Goal: Task Accomplishment & Management: Manage account settings

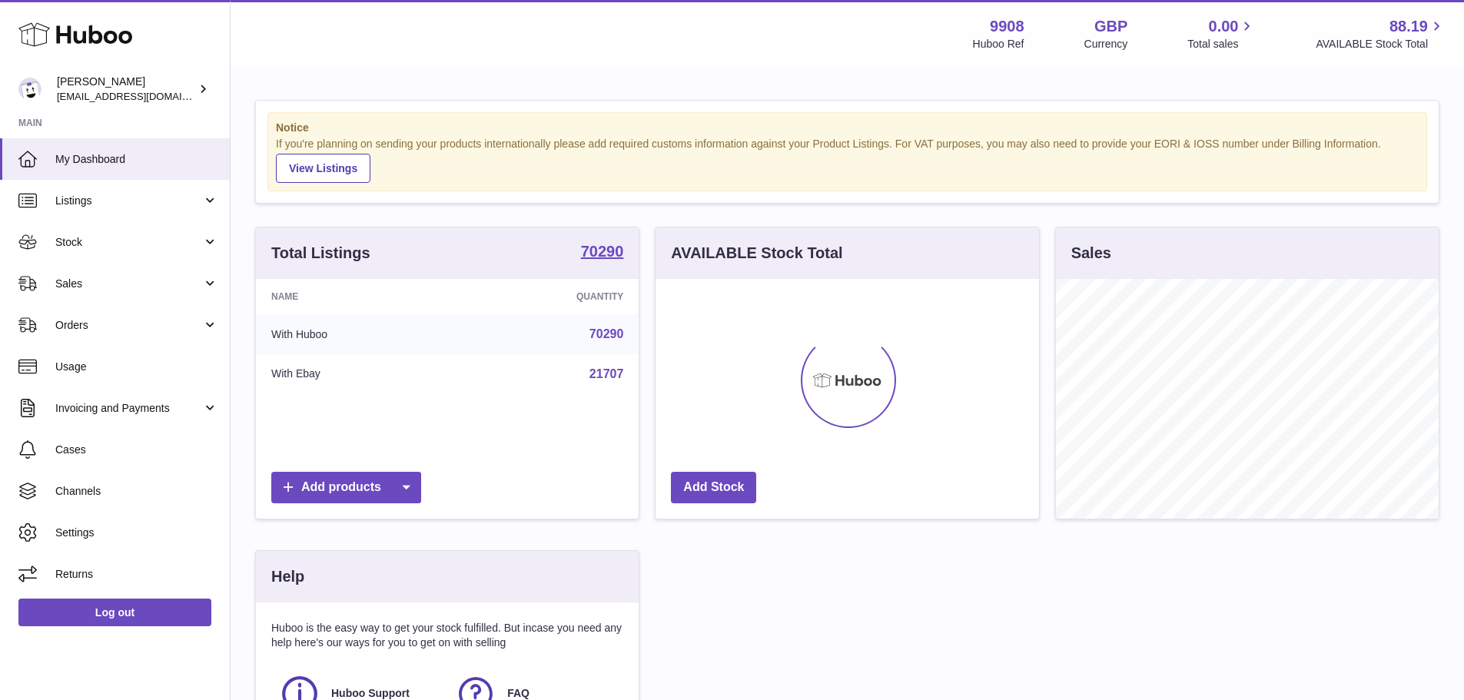
scroll to position [240, 384]
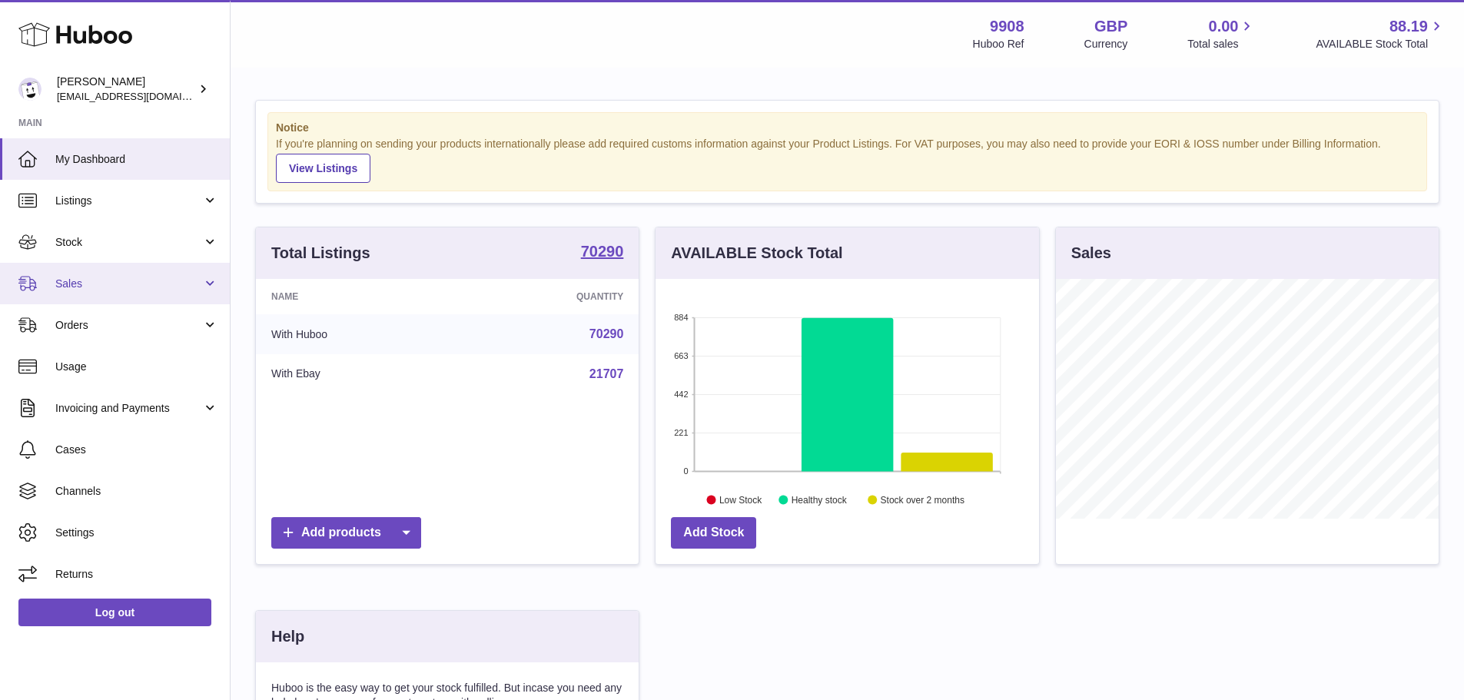
click at [141, 278] on span "Sales" at bounding box center [128, 284] width 147 height 15
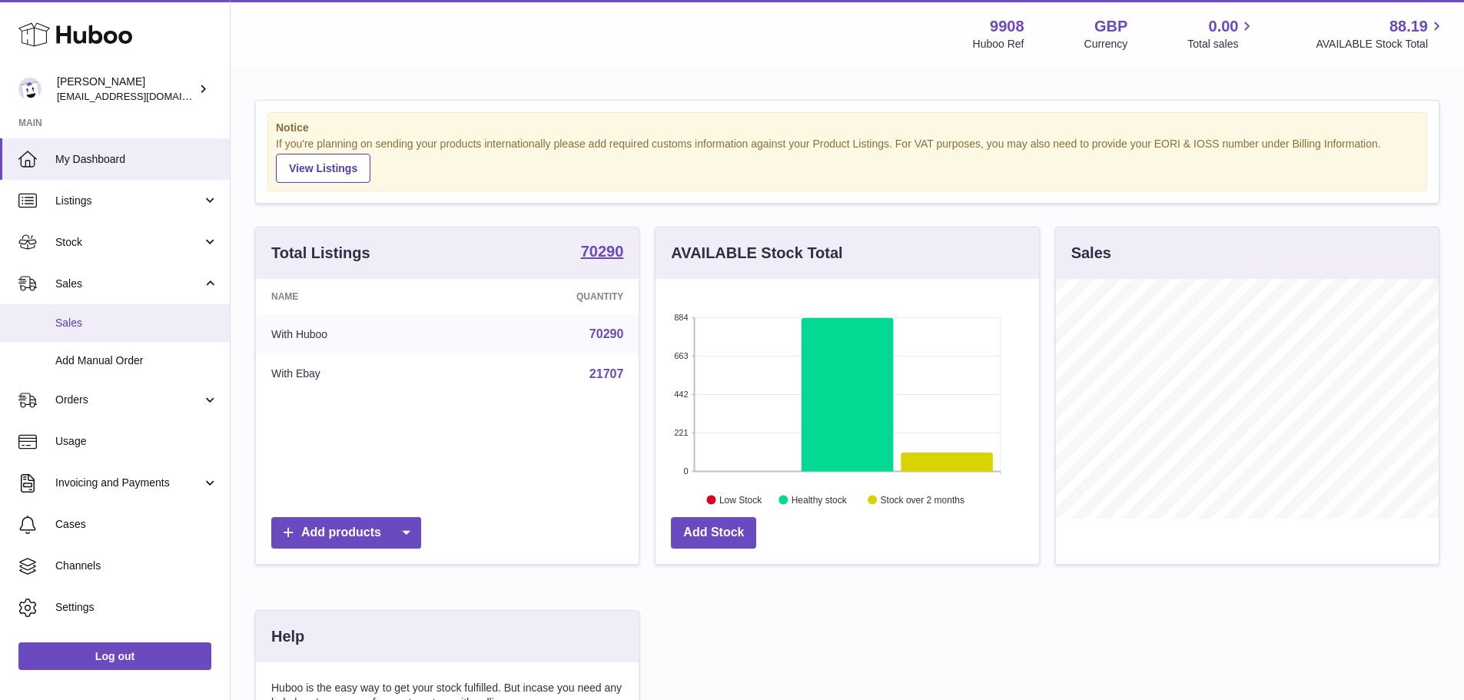
click at [81, 322] on span "Sales" at bounding box center [136, 323] width 163 height 15
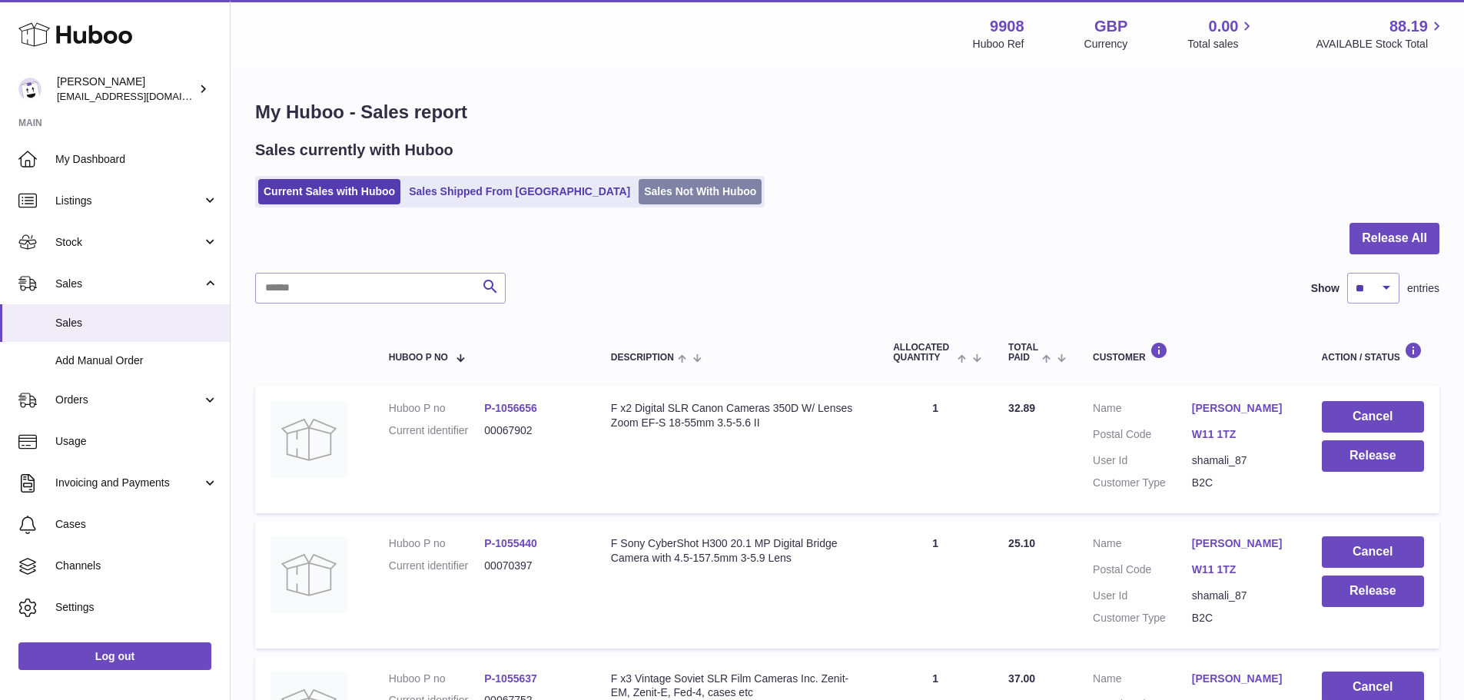
click at [639, 194] on link "Sales Not With Huboo" at bounding box center [700, 191] width 123 height 25
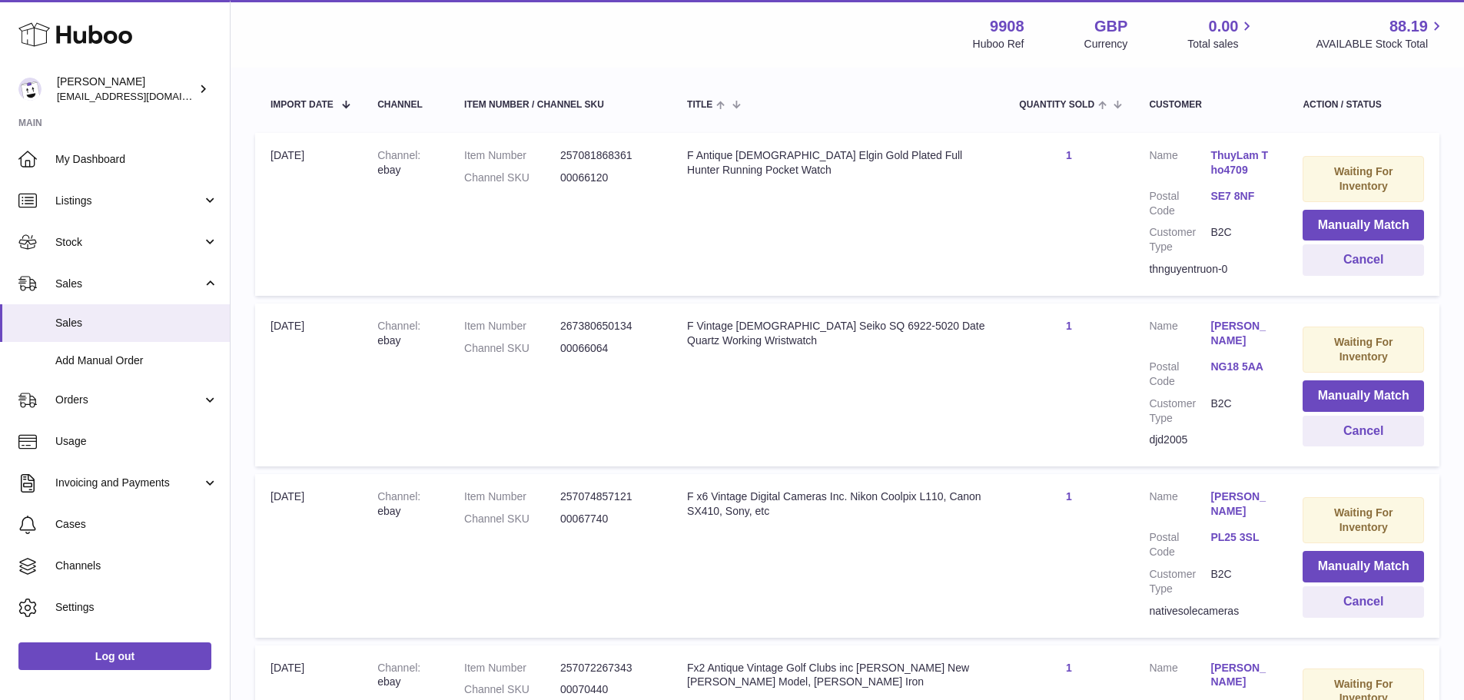
scroll to position [421, 0]
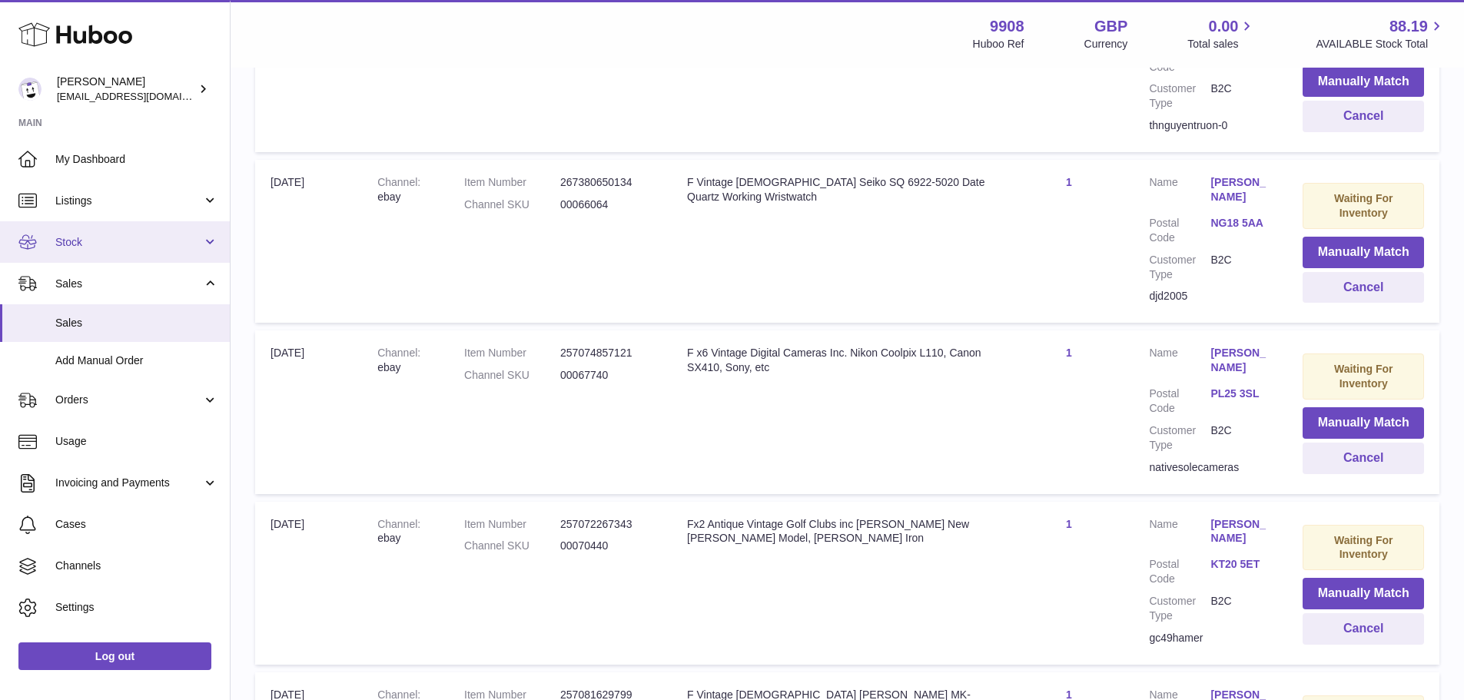
click at [108, 242] on span "Stock" at bounding box center [128, 242] width 147 height 15
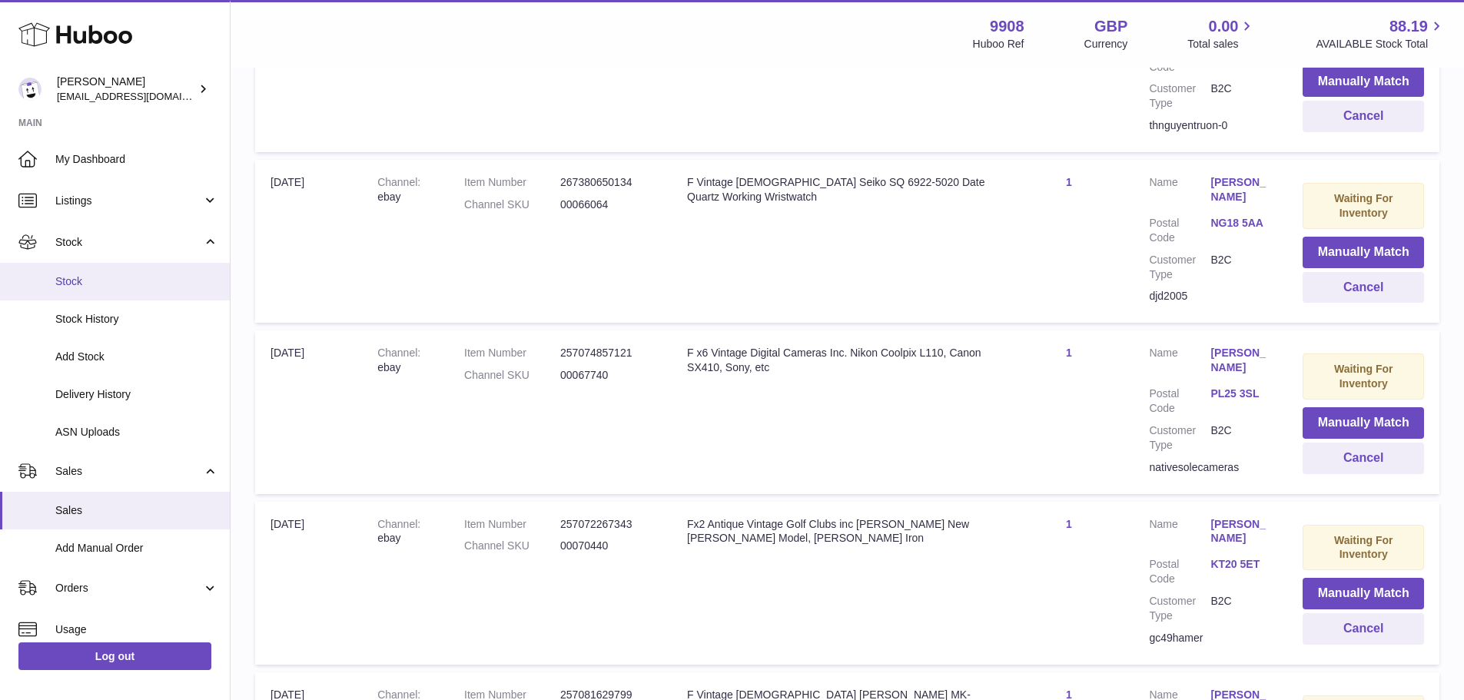
click at [91, 291] on link "Stock" at bounding box center [115, 282] width 230 height 38
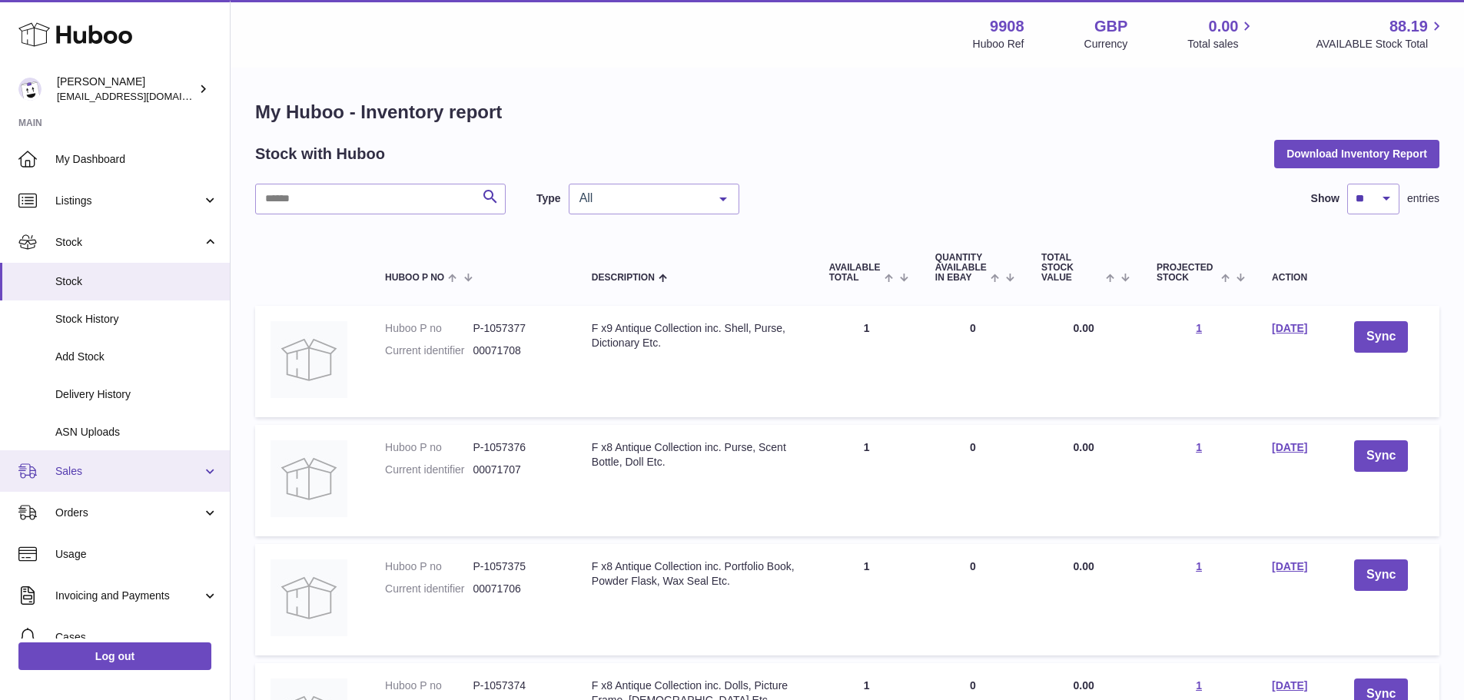
click at [117, 484] on link "Sales" at bounding box center [115, 471] width 230 height 42
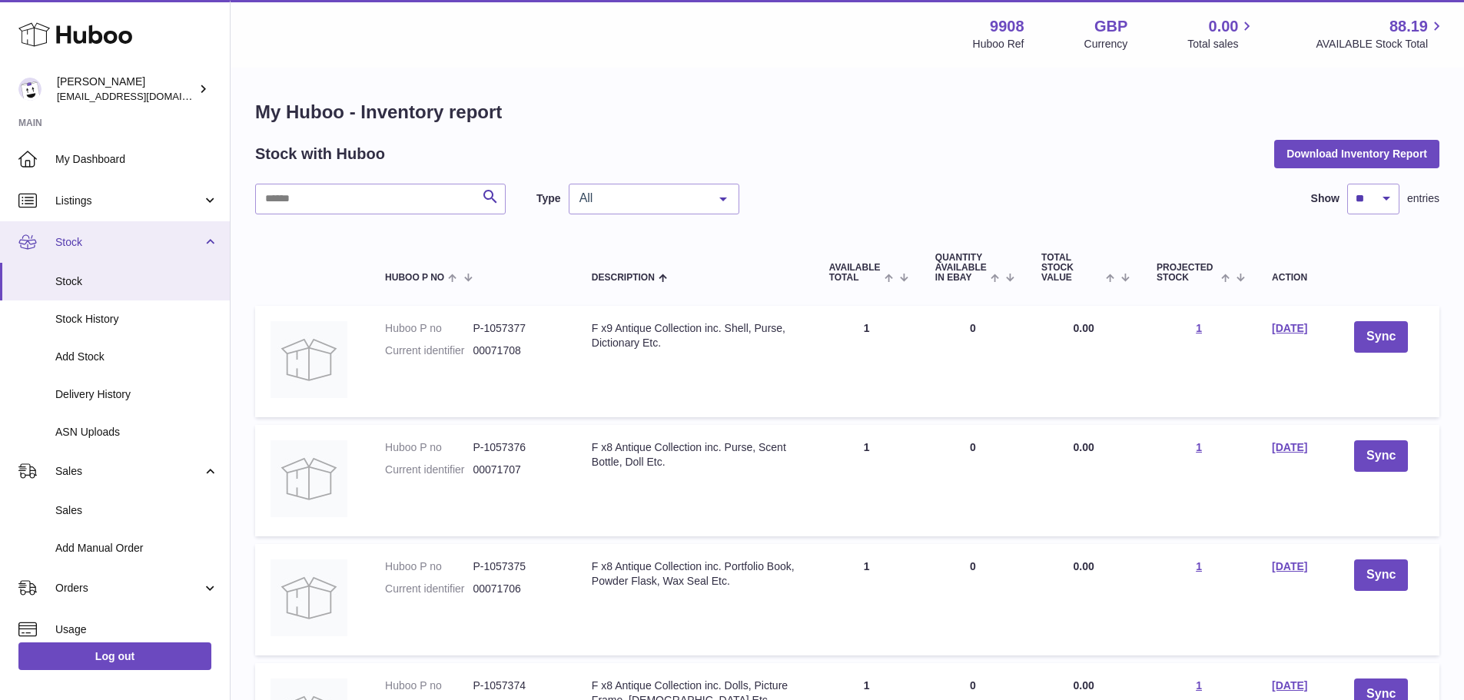
click at [207, 243] on link "Stock" at bounding box center [115, 242] width 230 height 42
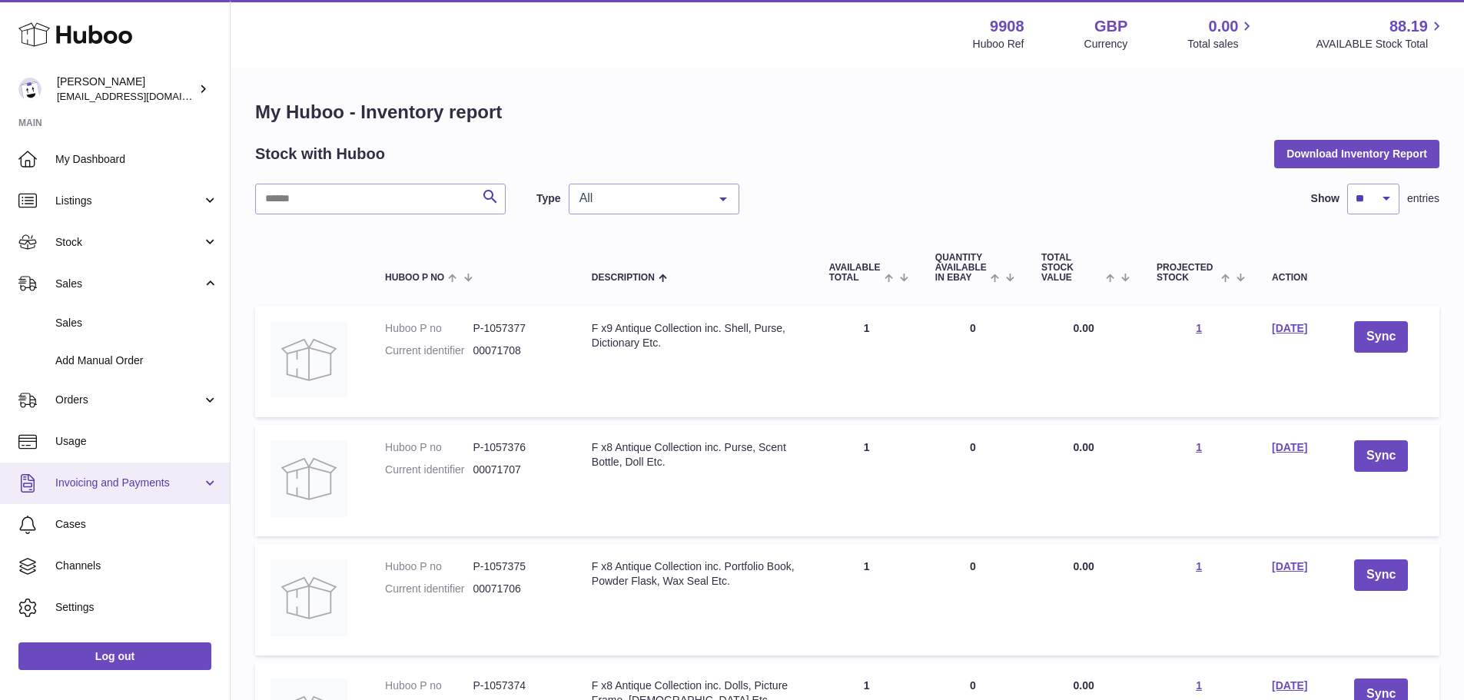
click at [102, 493] on link "Invoicing and Payments" at bounding box center [115, 484] width 230 height 42
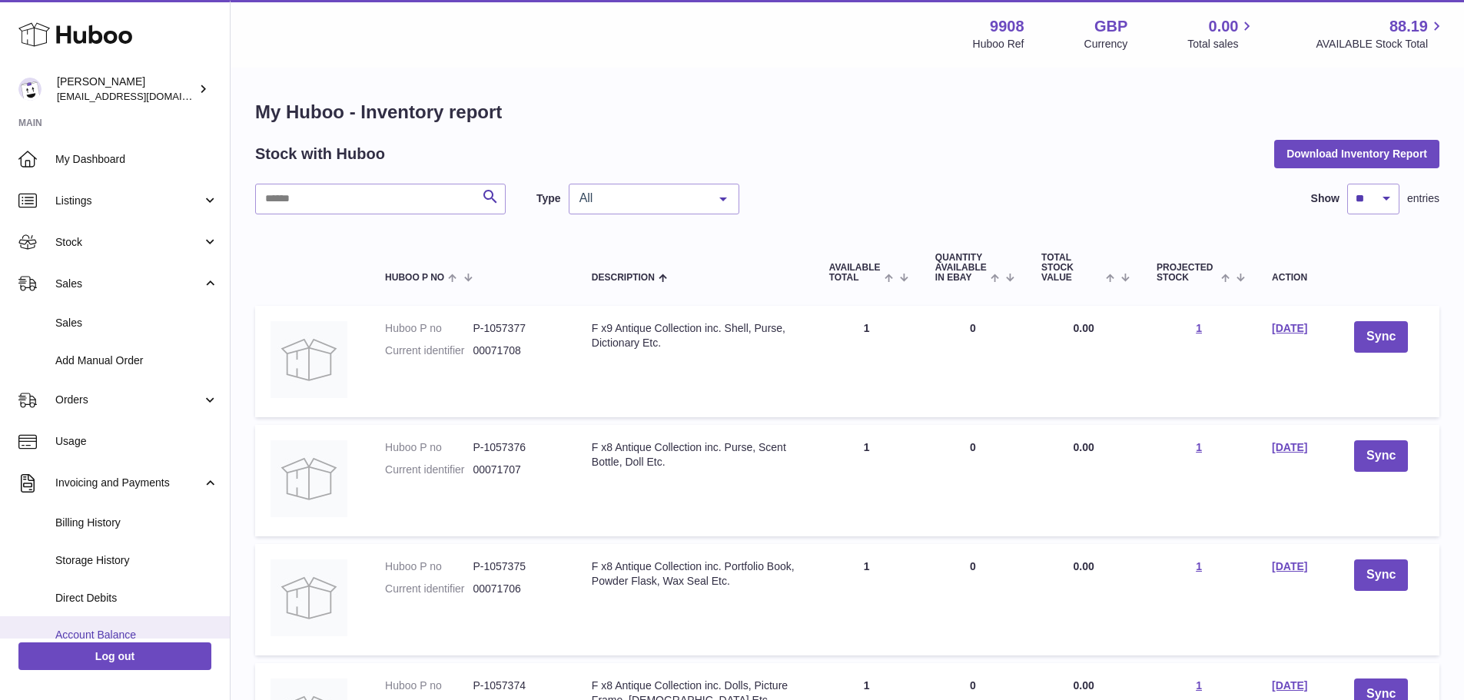
click at [115, 630] on span "Account Balance" at bounding box center [136, 635] width 163 height 15
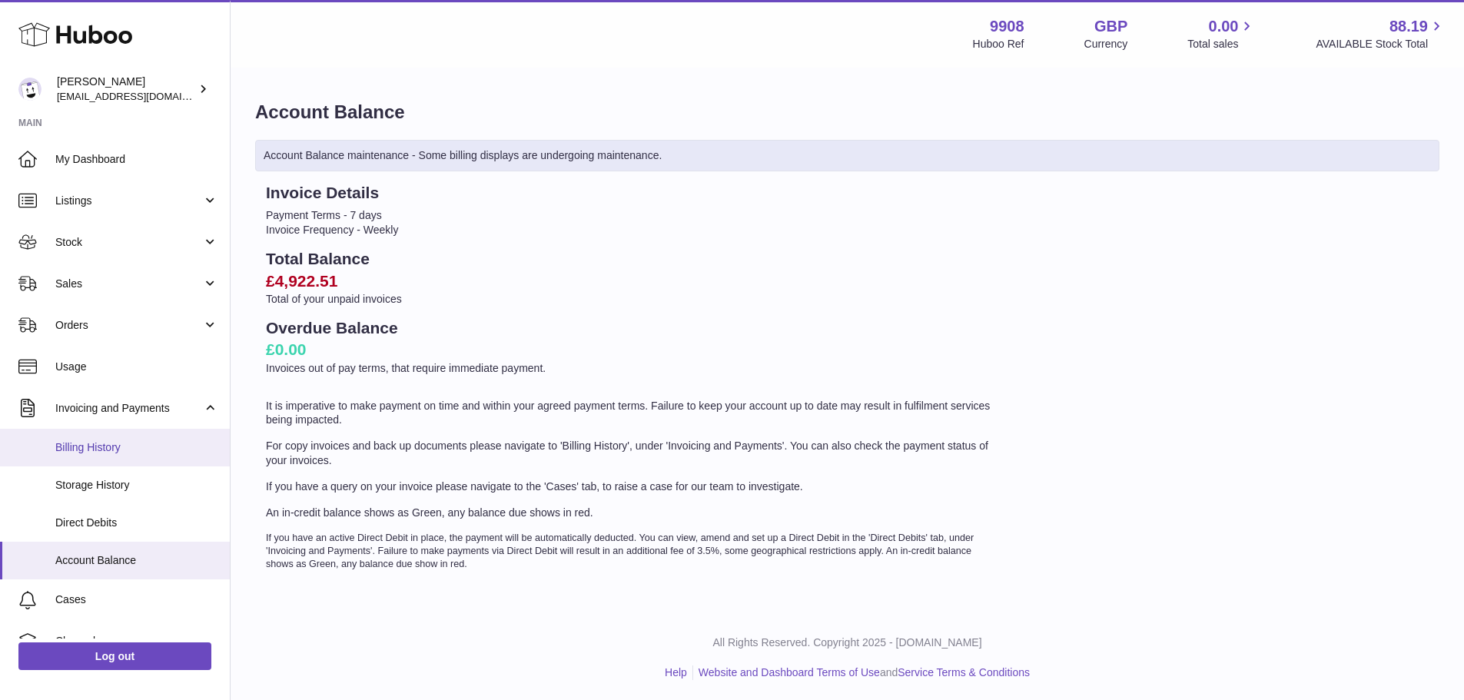
click at [102, 452] on span "Billing History" at bounding box center [136, 447] width 163 height 15
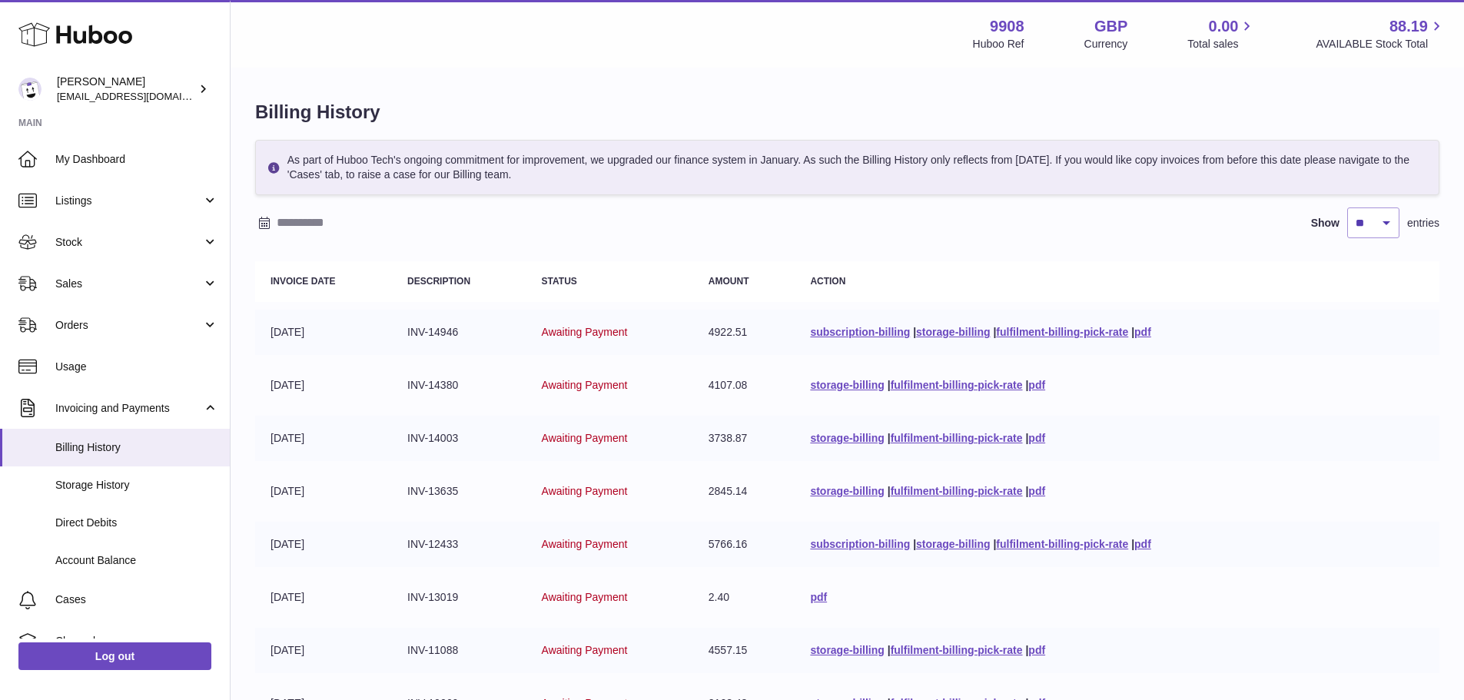
scroll to position [231, 0]
